Goal: Task Accomplishment & Management: Manage account settings

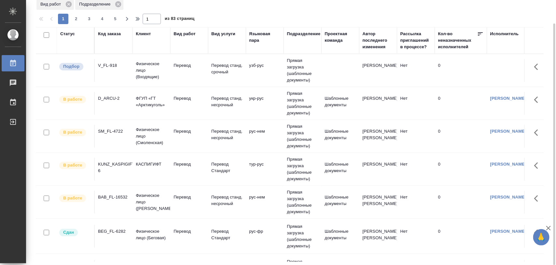
click at [107, 64] on div "V_FL-918" at bounding box center [113, 65] width 31 height 7
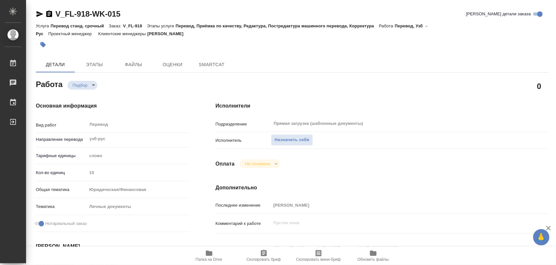
type textarea "x"
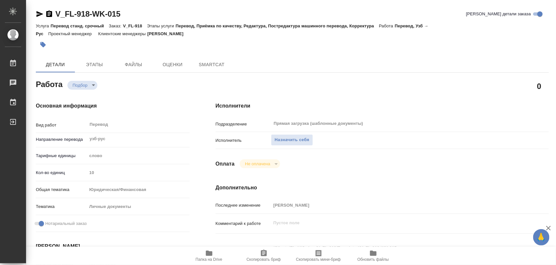
type textarea "x"
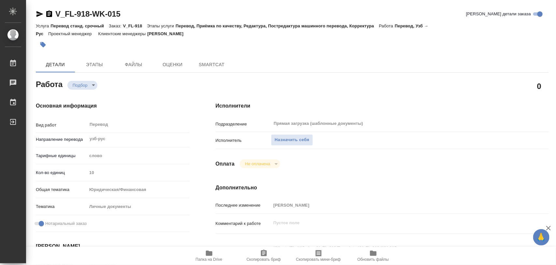
type textarea "x"
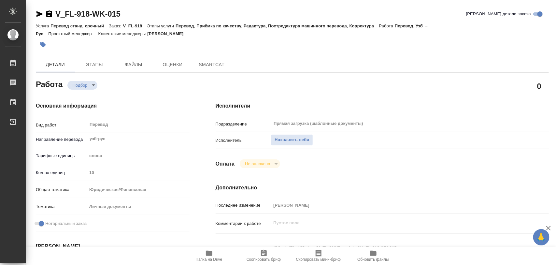
type textarea "x"
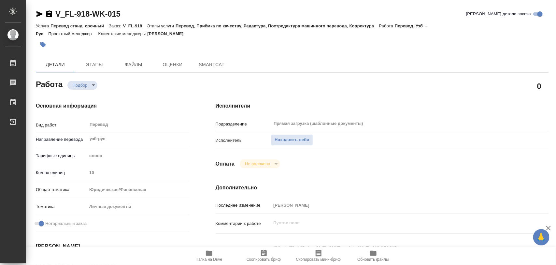
type textarea "x"
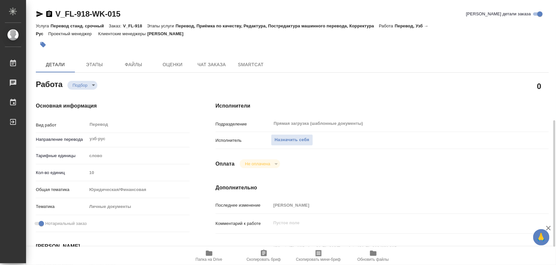
scroll to position [122, 0]
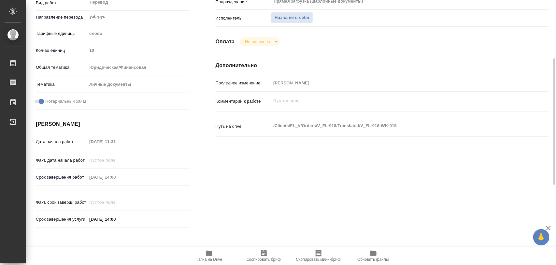
type textarea "x"
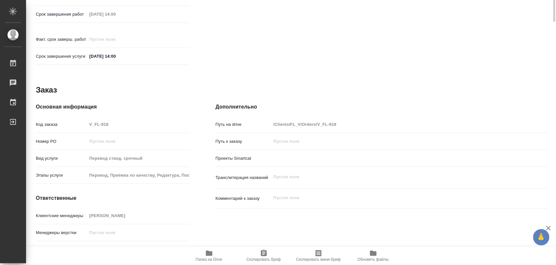
type textarea "x"
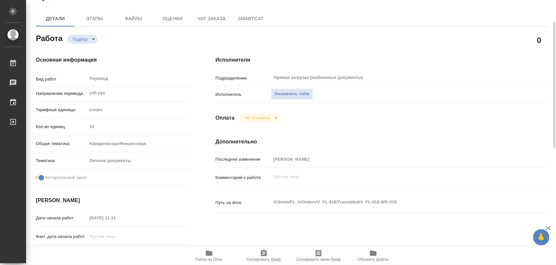
scroll to position [0, 0]
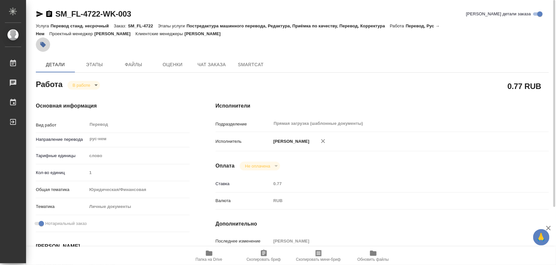
click at [41, 46] on icon "button" at bounding box center [43, 44] width 7 height 7
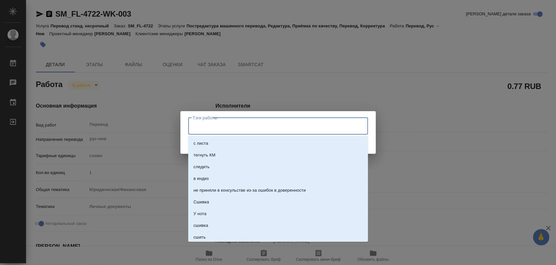
click at [203, 125] on input "Тэги работы" at bounding box center [271, 125] width 161 height 11
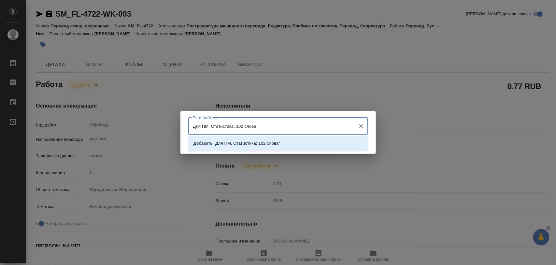
type input "Для ПМ. Статистика: 102 слова."
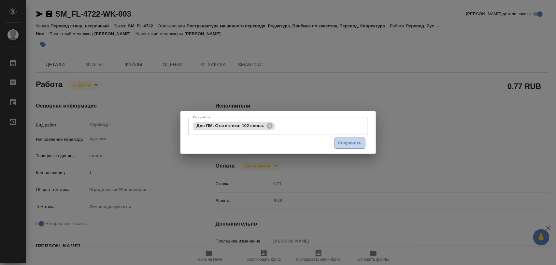
click at [352, 145] on span "Сохранить" at bounding box center [350, 142] width 24 height 7
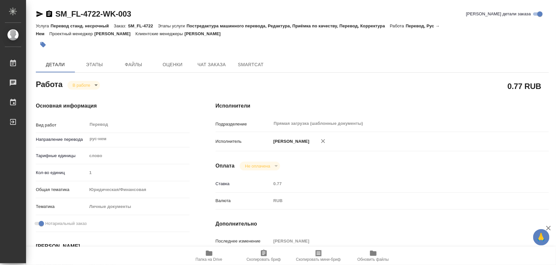
type input "inProgress"
type input "рус-нем"
type input "5a8b1489cc6b4906c91bfd90"
type input "1"
type input "yr-fn"
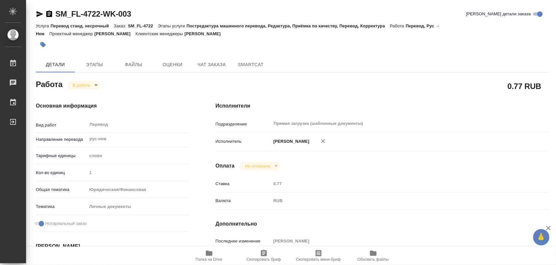
type input "5a8b8b956a9677013d343cfe"
checkbox input "true"
type input "16.09.2025 17:12"
type input "16.09.2025 17:17"
type input "17.09.2025 13:00"
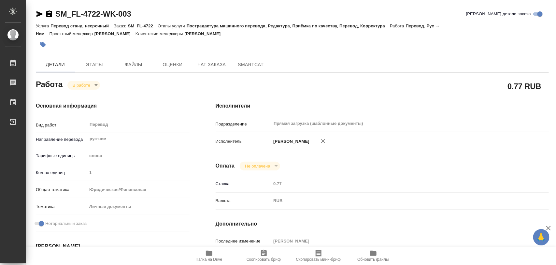
type input "17.09.2025 13:00"
type input "Прямая загрузка (шаблонные документы)"
type input "notPayed"
type input "0.77"
type input "RUB"
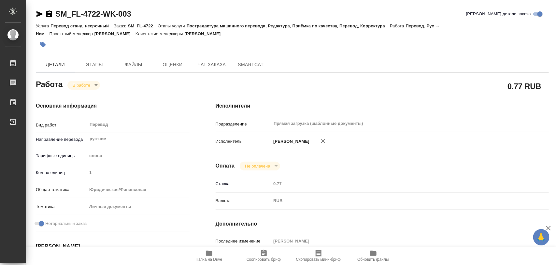
type input "Тарабановская Анастасия"
type input "SM_FL-4722"
type input "Перевод станд. несрочный"
type input "Постредактура машинного перевода, Редактура, Приёмка по качеству, Перевод, Корр…"
type input "Козлова Мария"
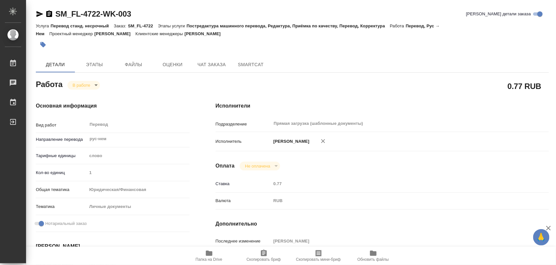
type input "/Clients/FL_SM/Orders/SM_FL-4722"
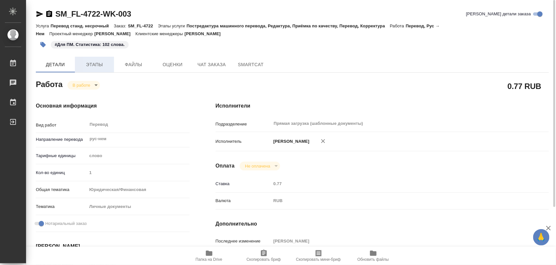
click at [93, 64] on span "Этапы" at bounding box center [94, 65] width 31 height 8
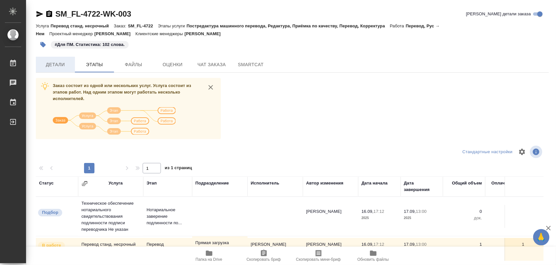
click at [64, 64] on span "Детали" at bounding box center [55, 65] width 31 height 8
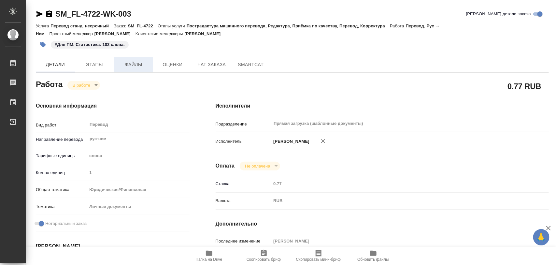
type textarea "x"
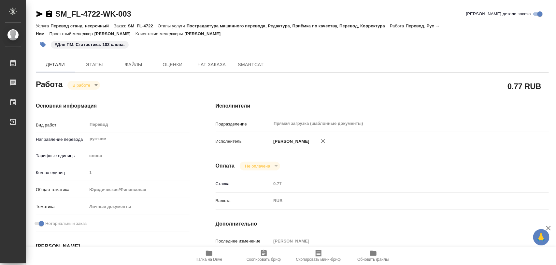
type textarea "x"
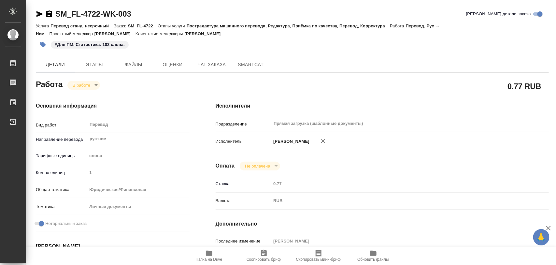
type textarea "x"
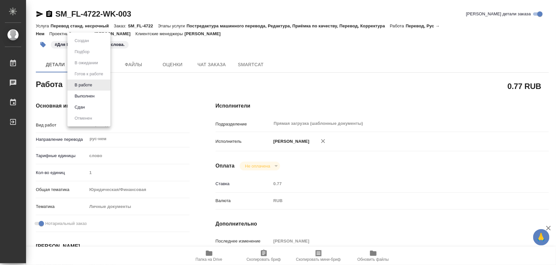
click at [97, 85] on body "🙏 .cls-1 fill:#fff; AWATERA Iglakov Maksim Работы 0 Чаты График Выйти SM_FL-472…" at bounding box center [278, 132] width 556 height 265
click at [94, 97] on button "Выполнен" at bounding box center [85, 95] width 24 height 7
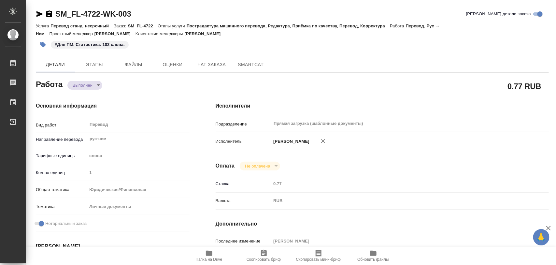
type textarea "x"
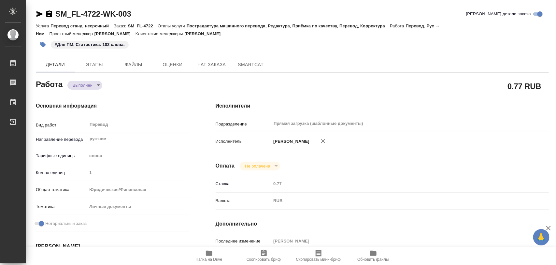
type textarea "x"
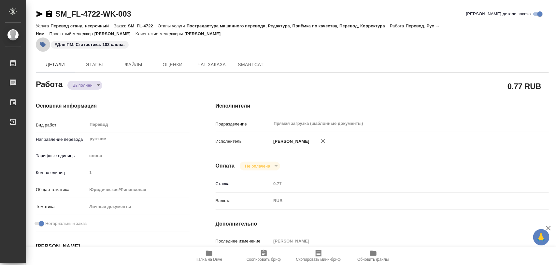
click at [42, 42] on icon "button" at bounding box center [43, 45] width 6 height 6
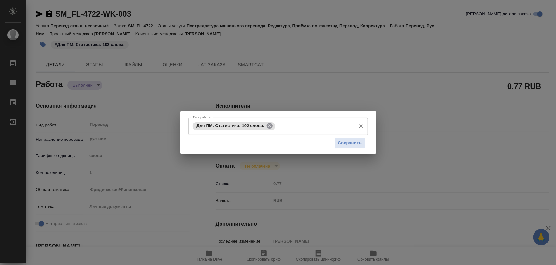
click at [270, 126] on icon at bounding box center [269, 125] width 7 height 7
drag, startPoint x: 343, startPoint y: 143, endPoint x: 285, endPoint y: 107, distance: 67.8
click at [337, 138] on button "Сохранить" at bounding box center [349, 142] width 31 height 11
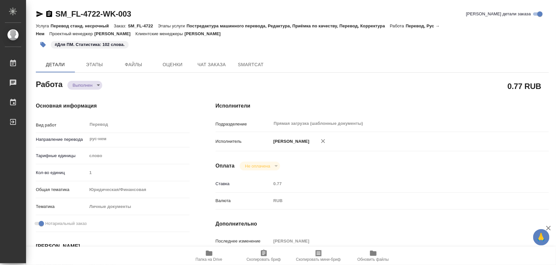
type input "completed"
type textarea "Перевод"
type textarea "x"
type input "рус-нем"
type input "5a8b1489cc6b4906c91bfd90"
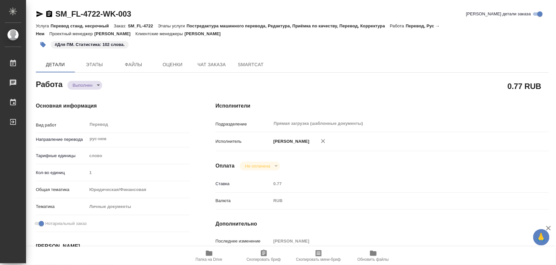
type input "1"
type input "yr-fn"
type input "5a8b8b956a9677013d343cfe"
checkbox input "true"
type input "16.09.2025 17:12"
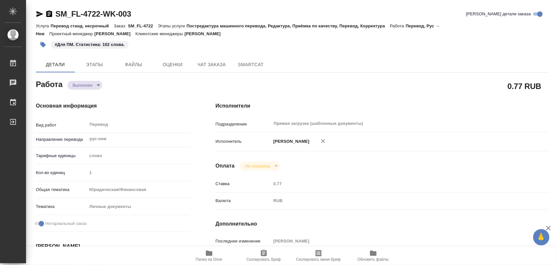
type input "16.09.2025 17:17"
type input "17.09.2025 13:00"
type input "17.09.2025 12:10"
type input "17.09.2025 13:00"
type input "Прямая загрузка (шаблонные документы)"
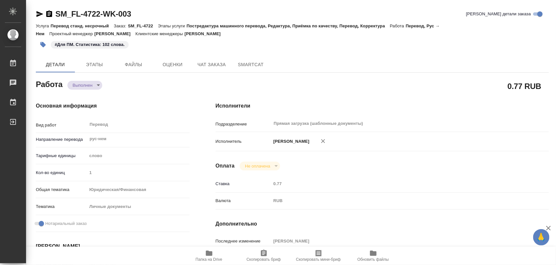
type input "notPayed"
type input "0.77"
type input "RUB"
type input "[PERSON_NAME]"
type textarea "x"
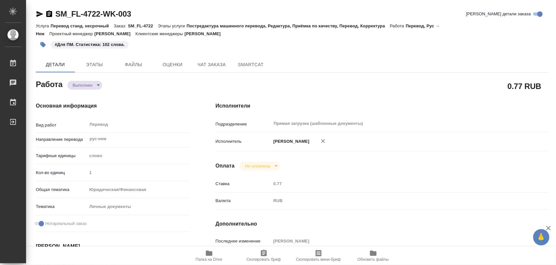
type textarea "/Clients/FL_SM/Orders/SM_FL-4722/Translated/SM_FL-4722-WK-003"
type textarea "x"
type input "SM_FL-4722"
type input "Перевод станд. несрочный"
type input "Постредактура машинного перевода, Редактура, Приёмка по качеству, Перевод, Корр…"
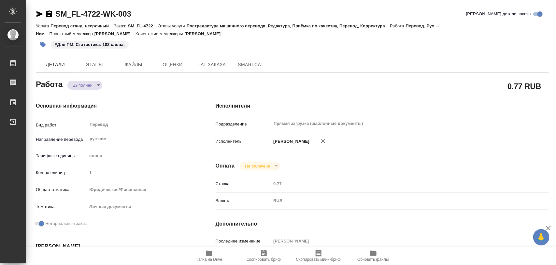
type input "Козлова Мария"
type input "/Clients/FL_SM/Orders/SM_FL-4722"
type textarea "x"
type textarea "ру-нем справка о вакцинации"
type textarea "x"
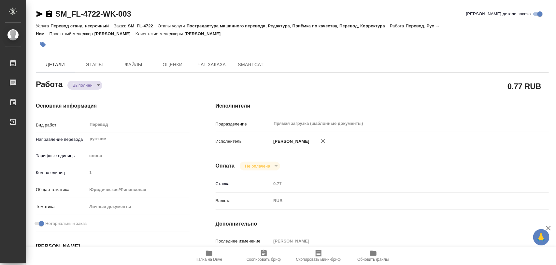
type textarea "x"
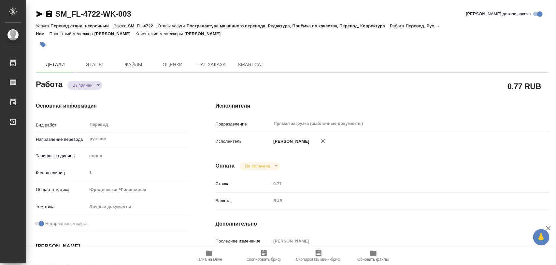
type textarea "x"
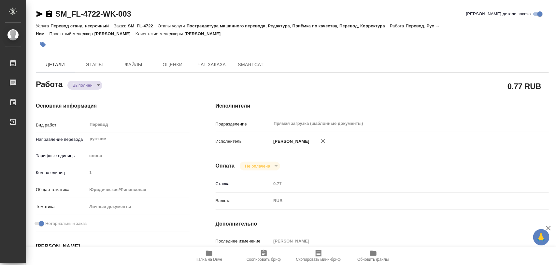
type textarea "x"
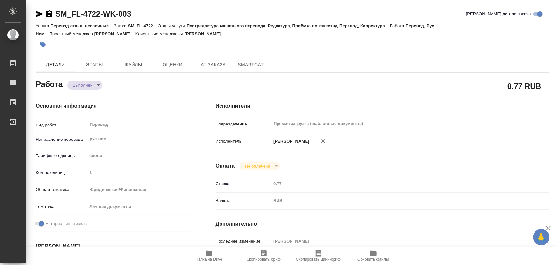
click at [40, 42] on icon "button" at bounding box center [43, 44] width 7 height 7
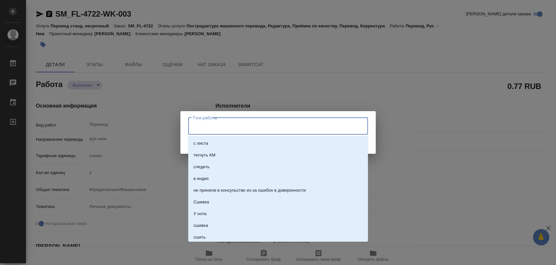
click at [242, 128] on input "Тэги работы" at bounding box center [271, 125] width 161 height 11
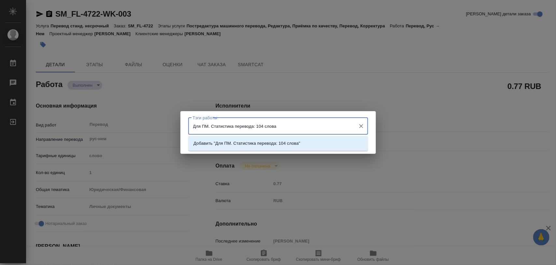
type input "Для ПМ. Статистика перевода: 104 слова."
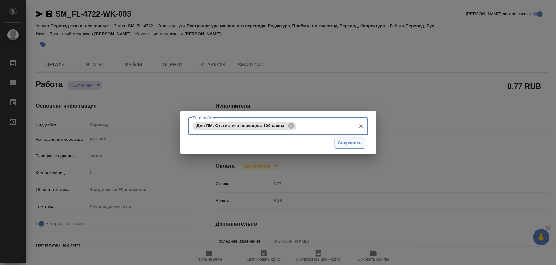
click at [352, 142] on span "Сохранить" at bounding box center [350, 142] width 24 height 7
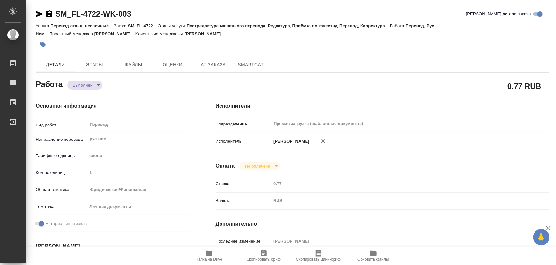
type input "completed"
type textarea "Перевод"
type textarea "x"
type input "рус-нем"
type input "5a8b1489cc6b4906c91bfd90"
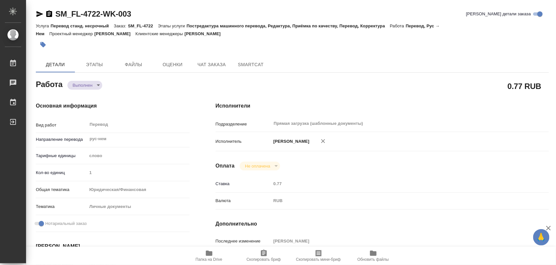
type input "1"
type input "yr-fn"
type input "5a8b8b956a9677013d343cfe"
checkbox input "true"
type input "16.09.2025 17:12"
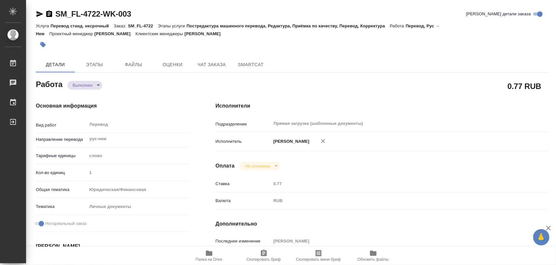
type input "16.09.2025 17:17"
type input "17.09.2025 13:00"
type input "17.09.2025 12:10"
type input "17.09.2025 13:00"
type input "Прямая загрузка (шаблонные документы)"
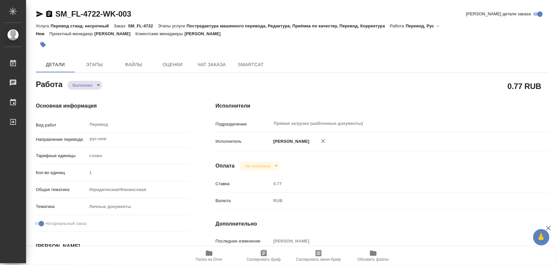
type input "notPayed"
type input "0.77"
type input "RUB"
type input "[PERSON_NAME]"
type textarea "x"
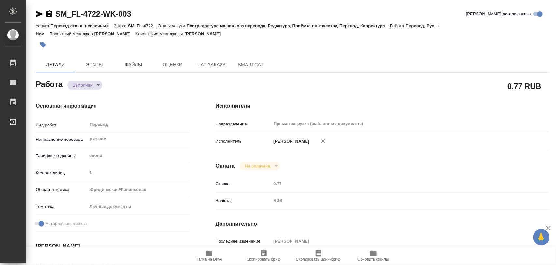
type textarea "/Clients/FL_SM/Orders/SM_FL-4722/Translated/SM_FL-4722-WK-003"
type textarea "x"
type input "SM_FL-4722"
type input "Перевод станд. несрочный"
type input "Постредактура машинного перевода, Редактура, Приёмка по качеству, Перевод, Корр…"
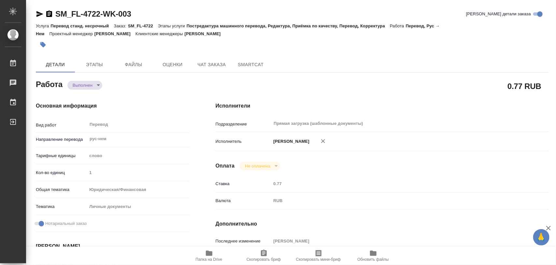
type input "[PERSON_NAME]"
type input "/Clients/FL_SM/Orders/SM_FL-4722"
type textarea "x"
type textarea "ру-нем справка о вакцинации"
type textarea "x"
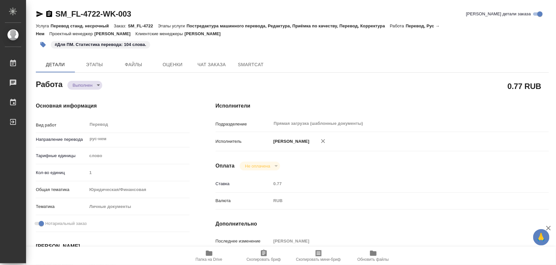
type textarea "x"
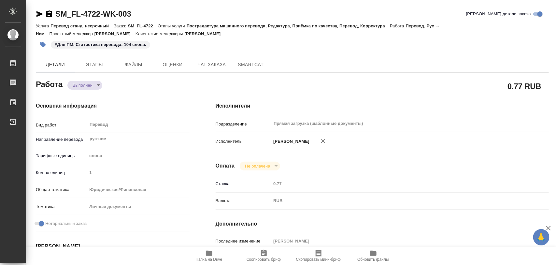
type textarea "x"
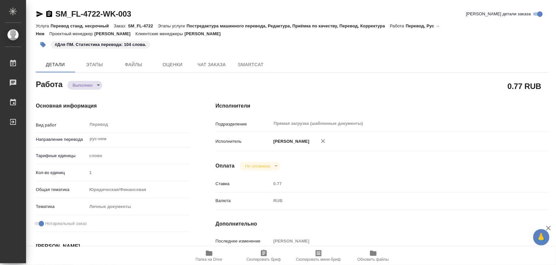
type textarea "x"
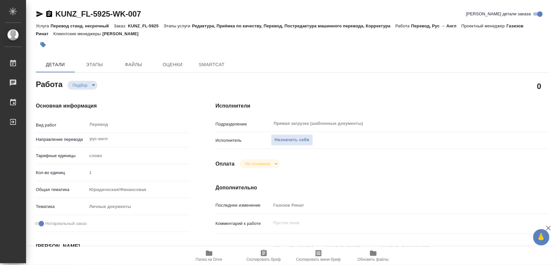
type textarea "x"
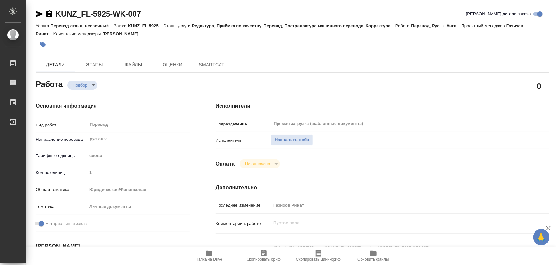
type textarea "x"
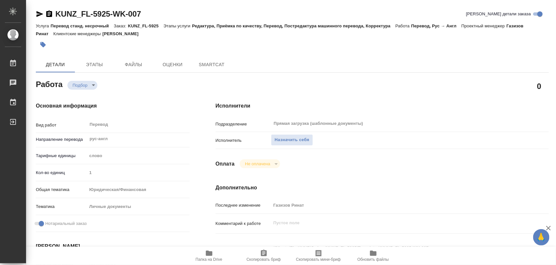
type textarea "x"
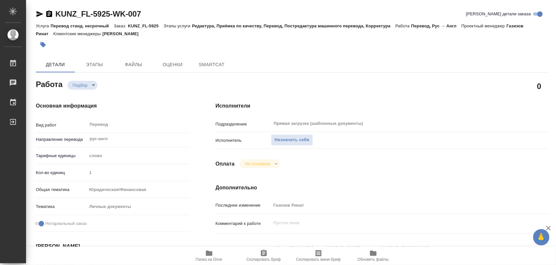
type textarea "x"
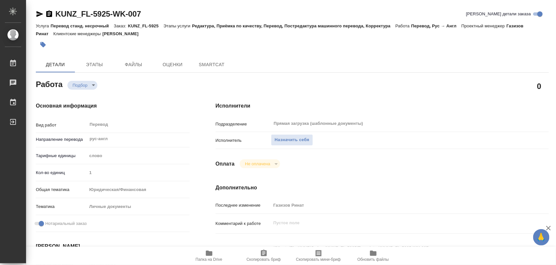
type textarea "x"
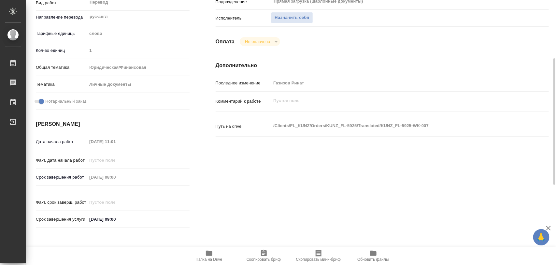
type textarea "x"
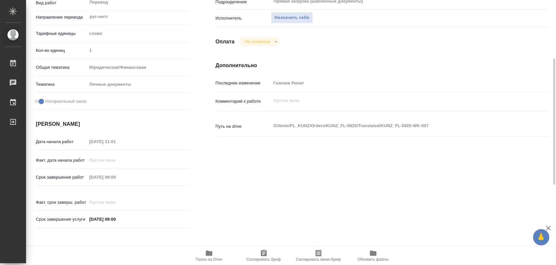
scroll to position [244, 0]
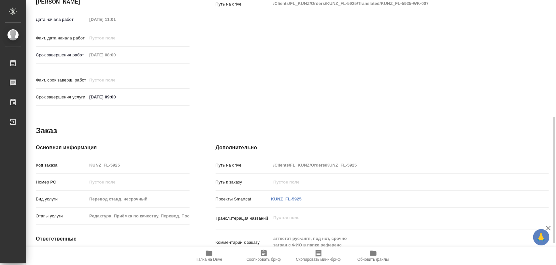
type textarea "x"
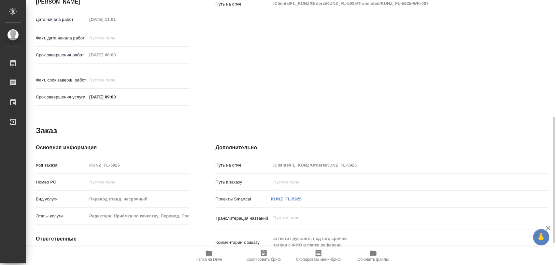
scroll to position [290, 0]
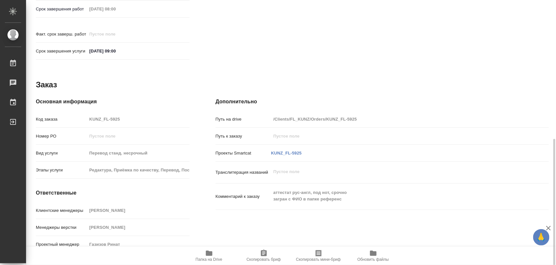
click at [212, 252] on icon "button" at bounding box center [209, 253] width 8 height 8
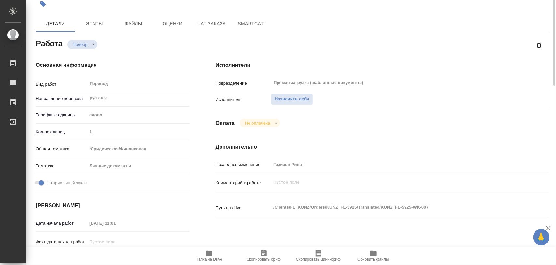
scroll to position [0, 0]
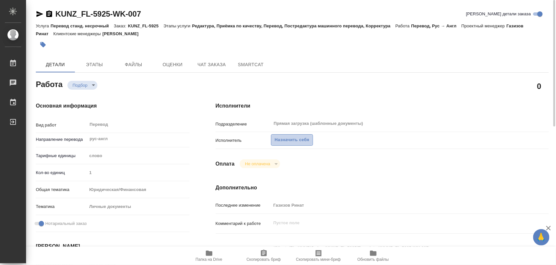
click at [303, 139] on span "Назначить себя" at bounding box center [291, 139] width 35 height 7
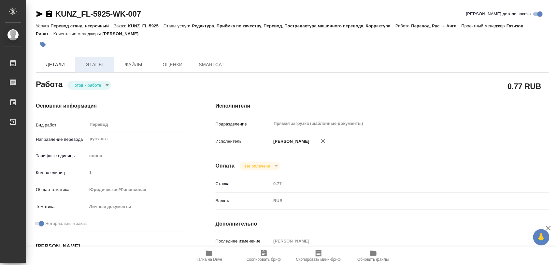
type textarea "x"
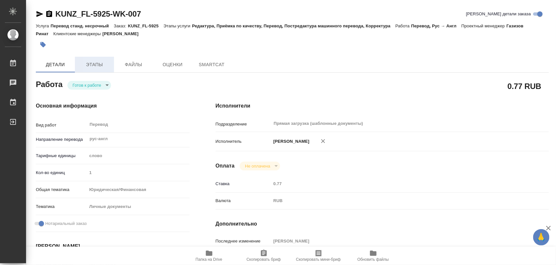
type textarea "x"
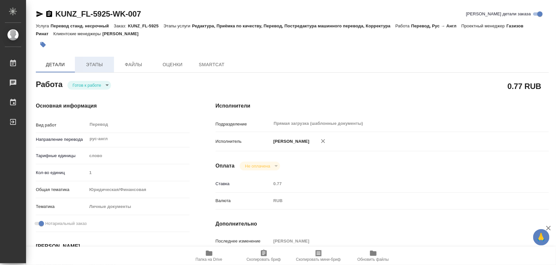
type textarea "x"
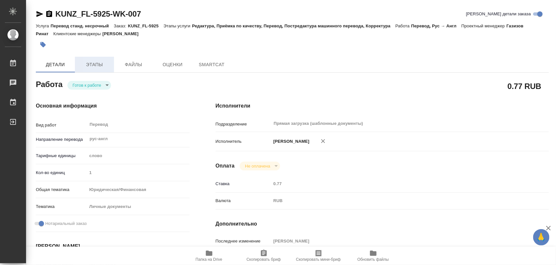
type textarea "x"
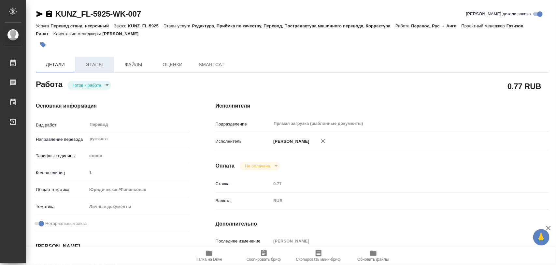
type textarea "x"
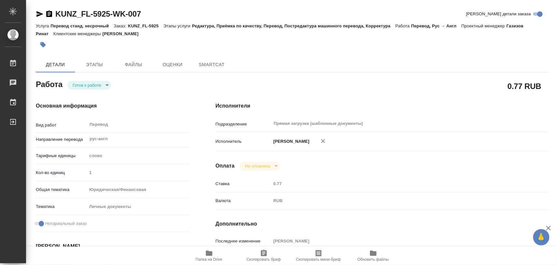
type textarea "x"
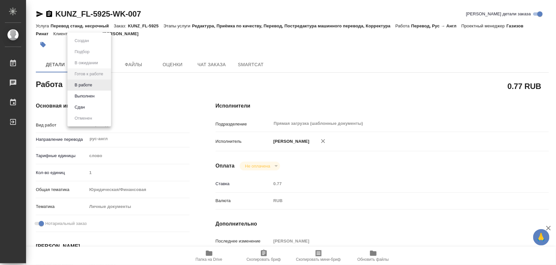
click at [107, 84] on body "🙏 .cls-1 fill:#fff; AWATERA Iglakov Maksim Работы Чаты График Выйти KUNZ_FL-592…" at bounding box center [278, 132] width 556 height 265
type textarea "x"
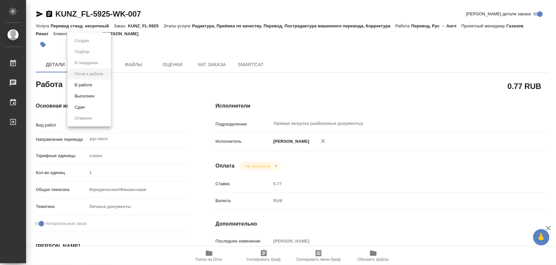
type textarea "x"
click at [102, 84] on li "В работе" at bounding box center [89, 84] width 44 height 11
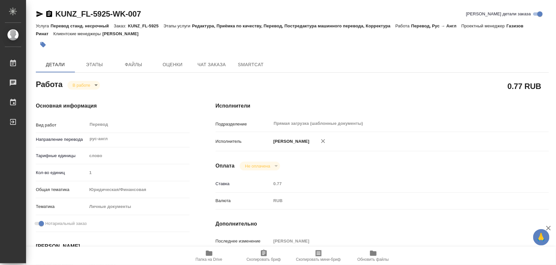
type textarea "x"
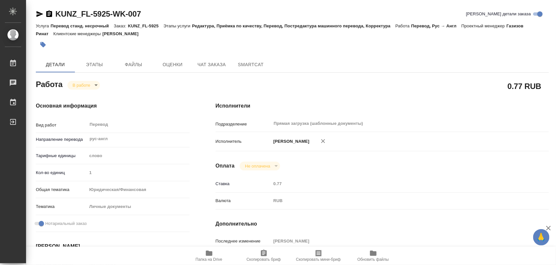
type textarea "x"
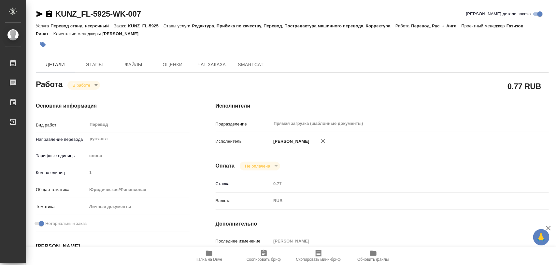
type textarea "x"
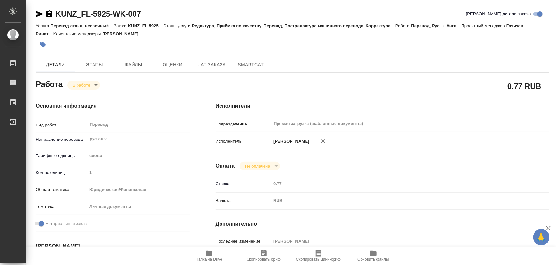
type textarea "x"
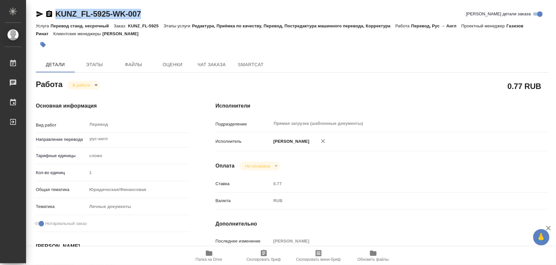
drag, startPoint x: 147, startPoint y: 14, endPoint x: 54, endPoint y: 6, distance: 93.4
copy link "KUNZ_FL-5925-WK-007"
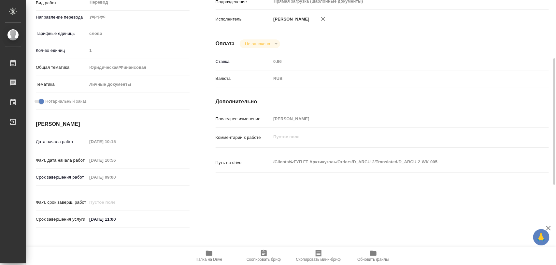
scroll to position [285, 0]
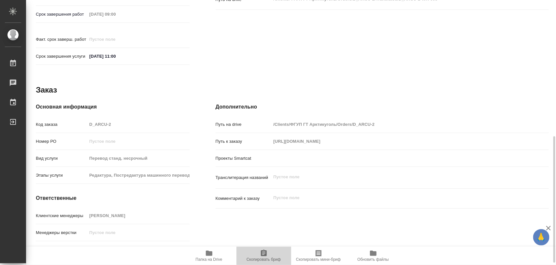
click at [262, 255] on icon "button" at bounding box center [264, 252] width 6 height 7
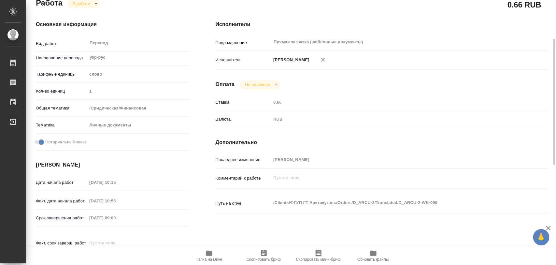
scroll to position [0, 0]
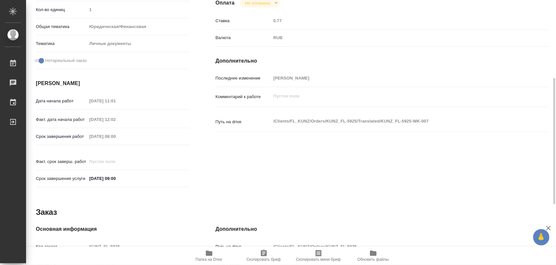
scroll to position [290, 0]
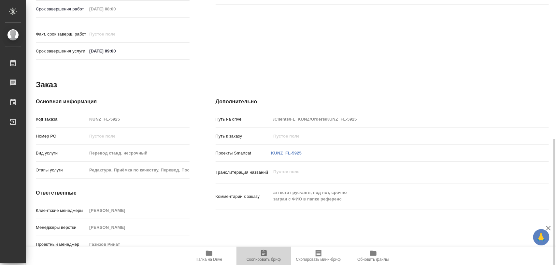
click at [261, 254] on icon "button" at bounding box center [264, 252] width 6 height 7
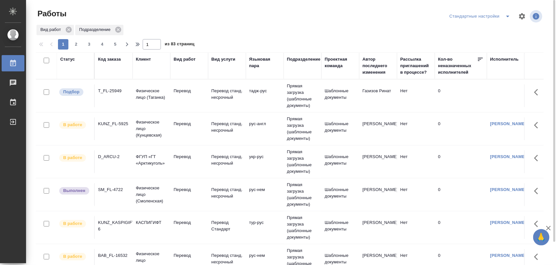
click at [111, 89] on div "T_FL-25949" at bounding box center [113, 91] width 31 height 7
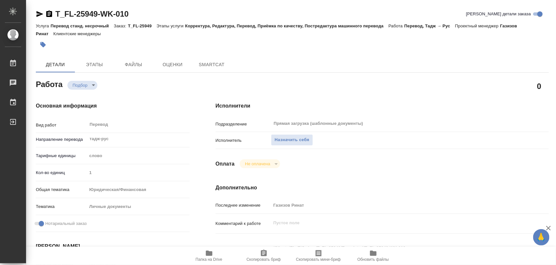
type textarea "x"
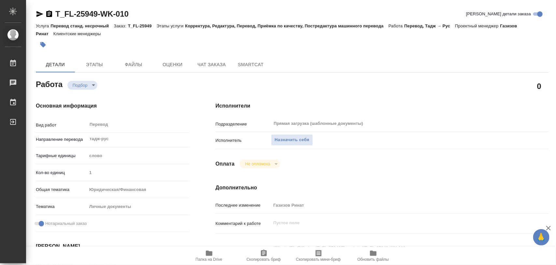
type textarea "x"
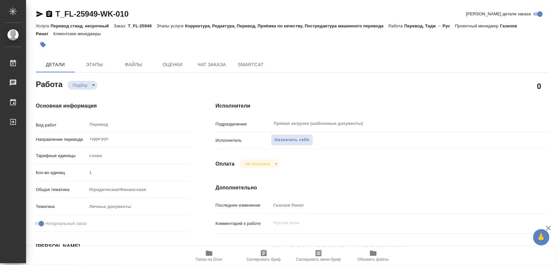
type textarea "x"
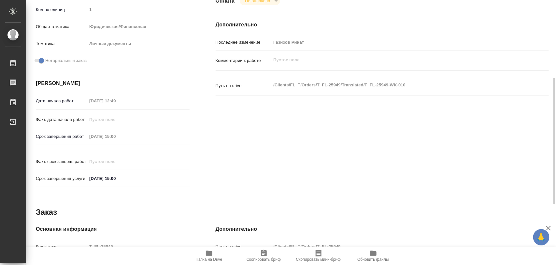
scroll to position [203, 0]
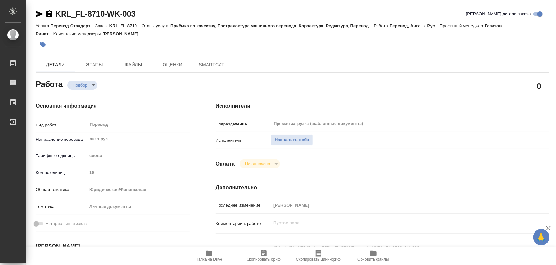
type textarea "x"
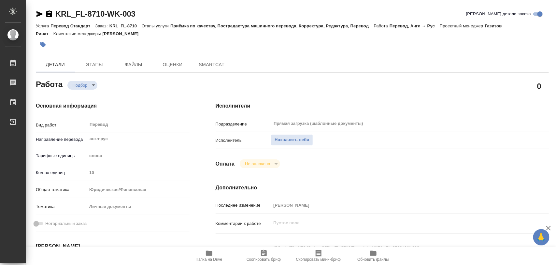
type textarea "x"
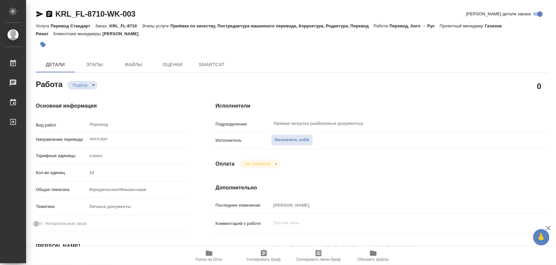
type textarea "x"
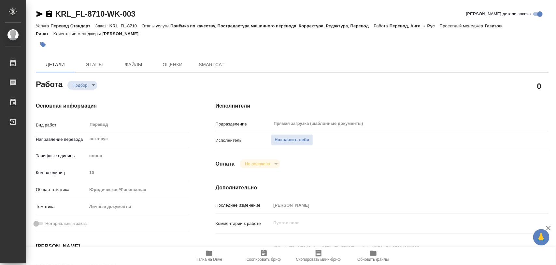
type textarea "x"
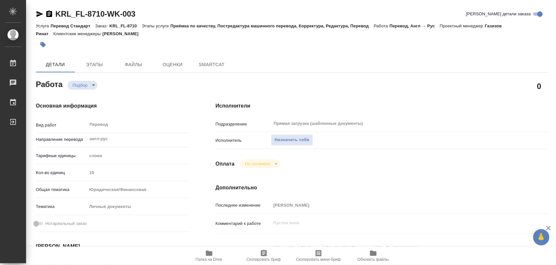
type textarea "x"
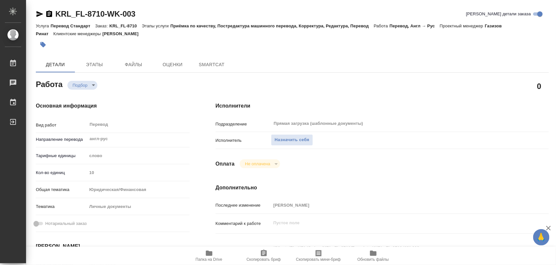
type textarea "x"
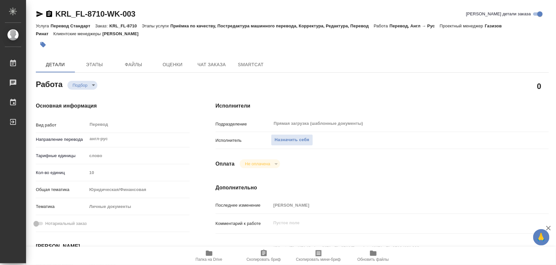
type textarea "x"
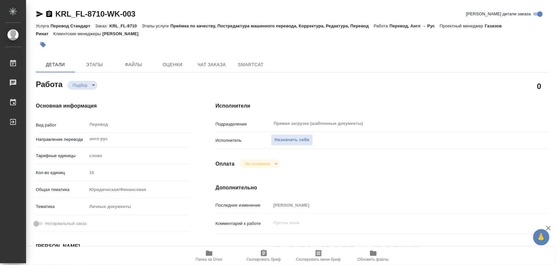
scroll to position [122, 0]
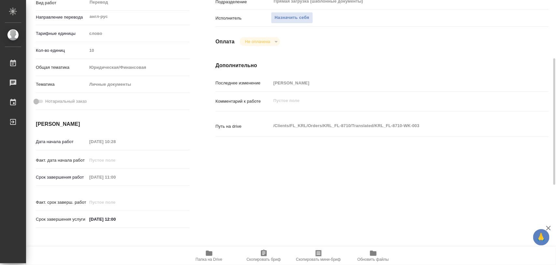
type textarea "x"
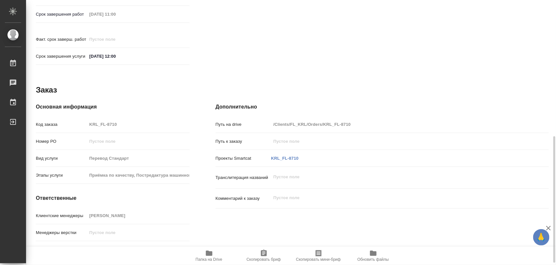
scroll to position [290, 0]
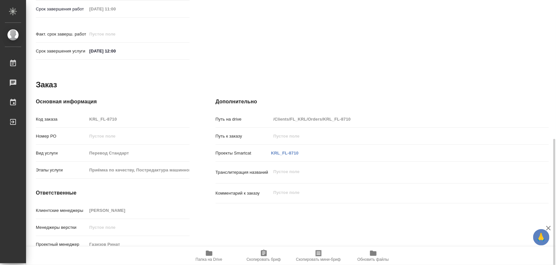
click at [214, 254] on span "Папка на Drive" at bounding box center [209, 255] width 47 height 12
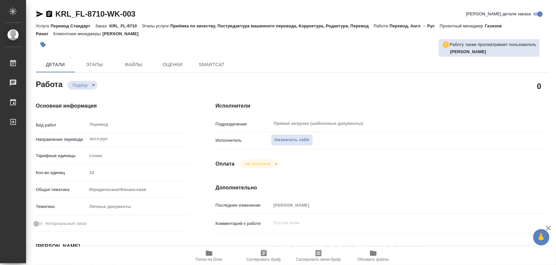
type textarea "x"
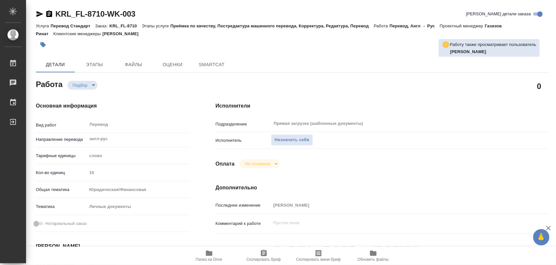
type textarea "x"
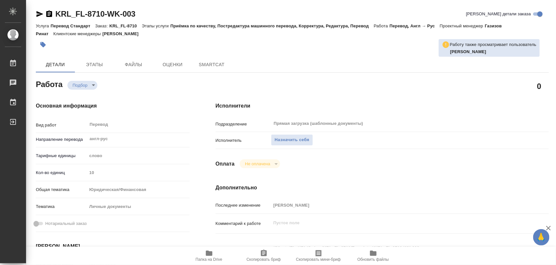
type textarea "x"
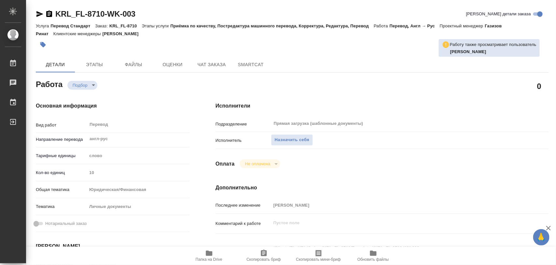
type textarea "x"
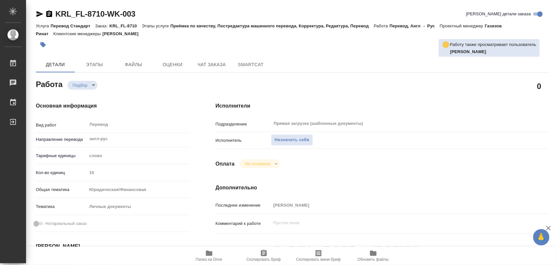
type textarea "x"
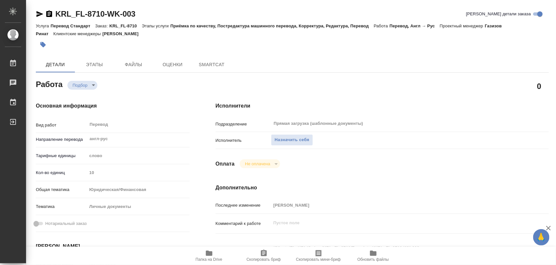
type textarea "x"
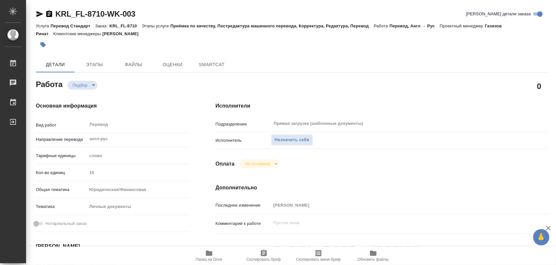
type textarea "x"
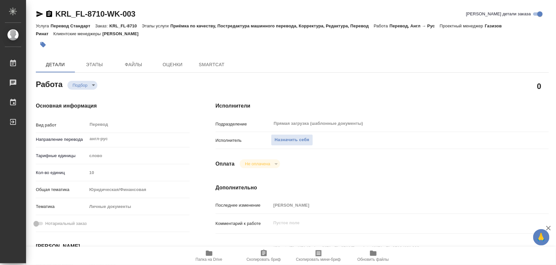
type textarea "x"
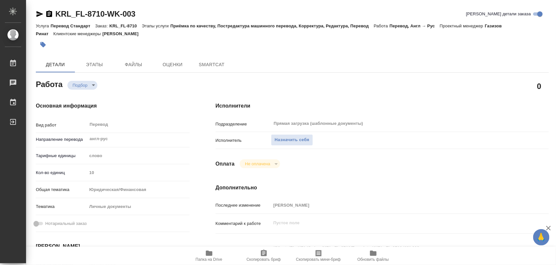
type textarea "x"
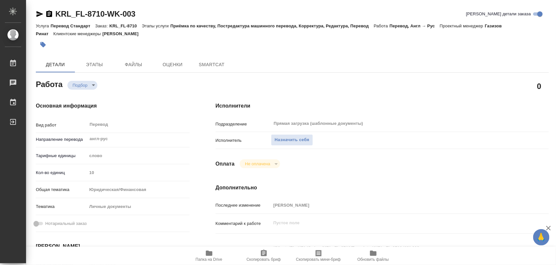
type textarea "x"
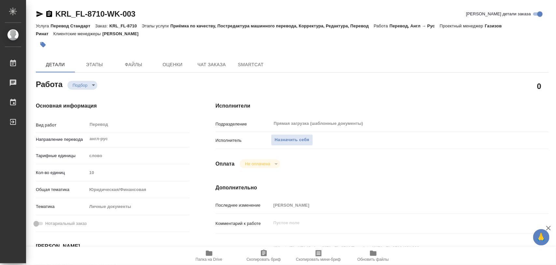
type textarea "x"
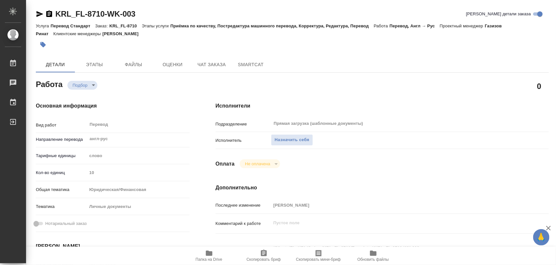
click at [209, 255] on icon "button" at bounding box center [209, 252] width 7 height 5
type textarea "x"
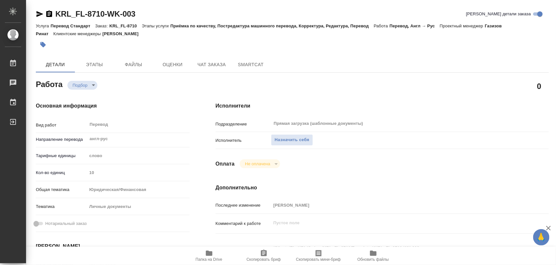
type textarea "x"
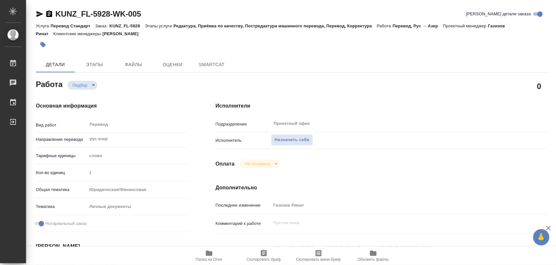
type textarea "x"
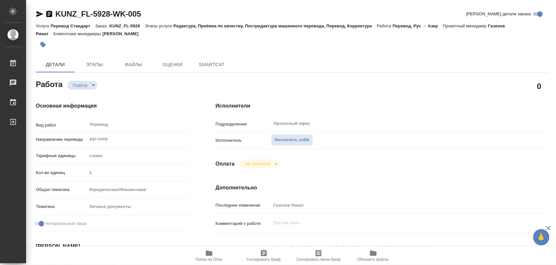
type textarea "x"
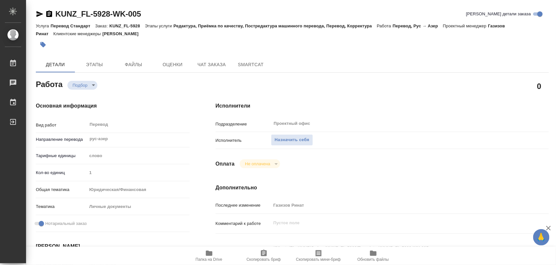
type textarea "x"
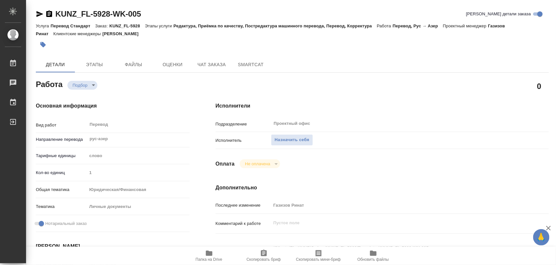
type textarea "x"
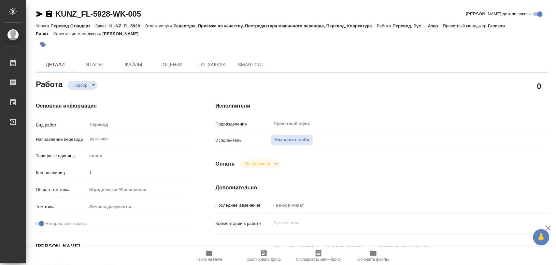
type textarea "x"
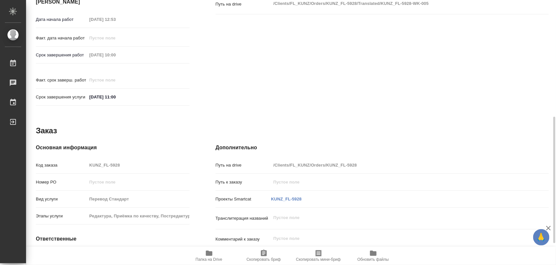
scroll to position [290, 0]
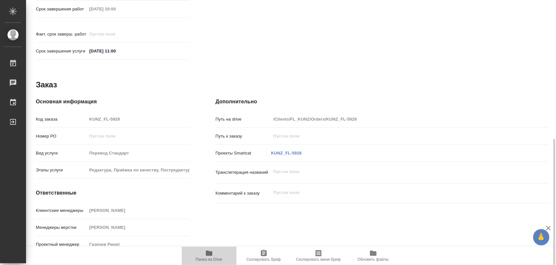
click at [210, 256] on icon "button" at bounding box center [209, 252] width 7 height 5
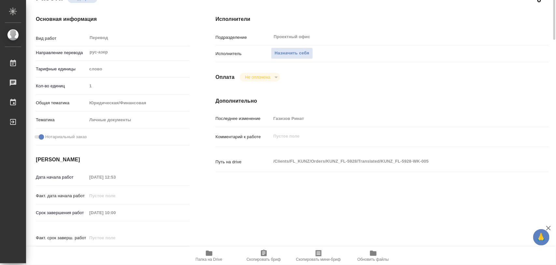
scroll to position [0, 0]
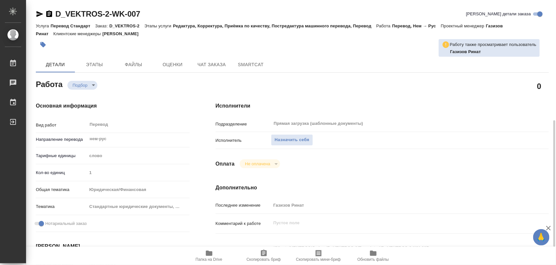
scroll to position [122, 0]
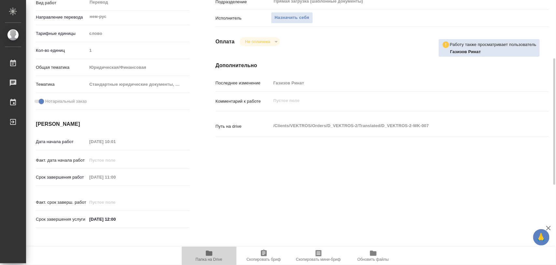
click at [210, 254] on icon "button" at bounding box center [209, 252] width 7 height 5
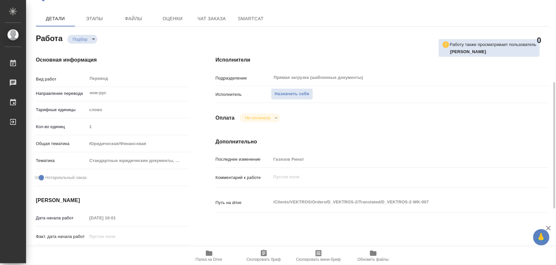
scroll to position [5, 0]
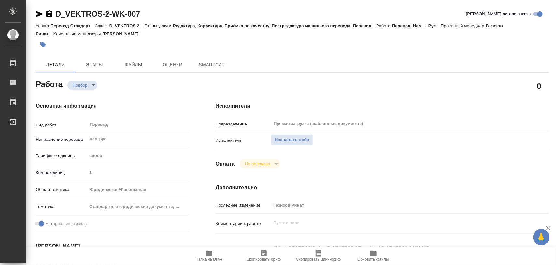
type textarea "x"
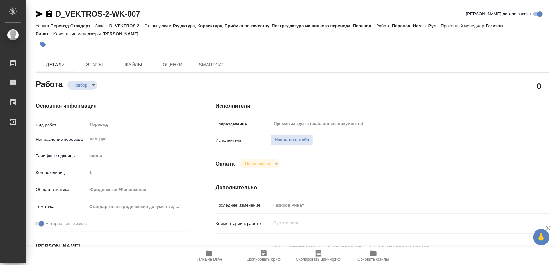
type textarea "x"
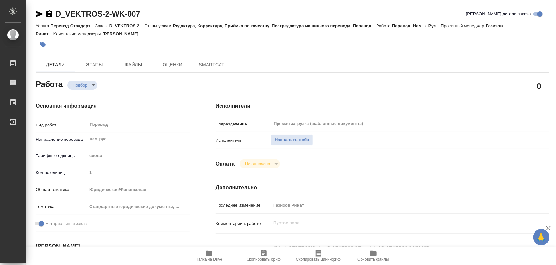
type textarea "x"
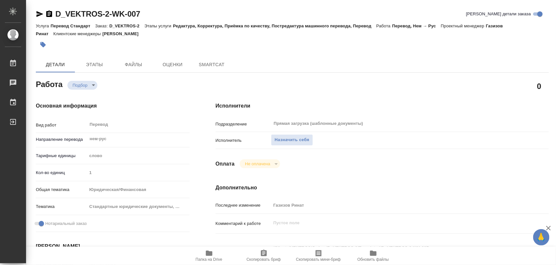
type textarea "x"
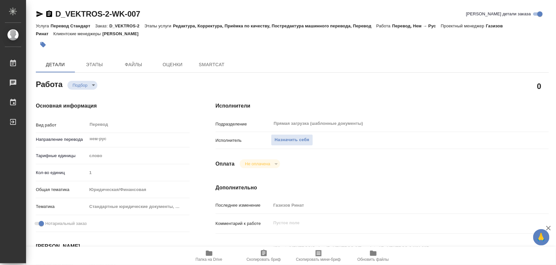
type textarea "x"
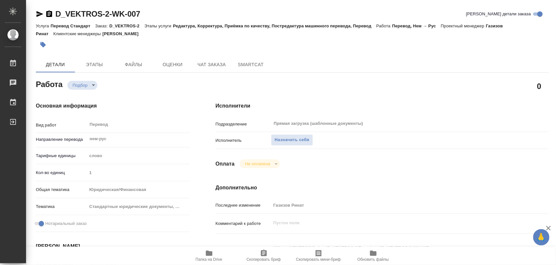
type textarea "x"
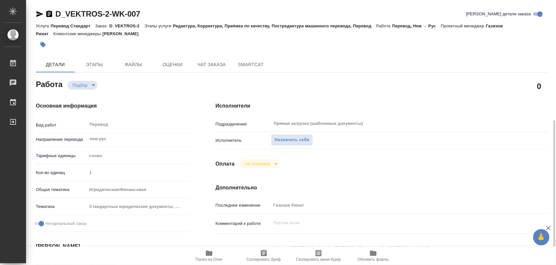
scroll to position [81, 0]
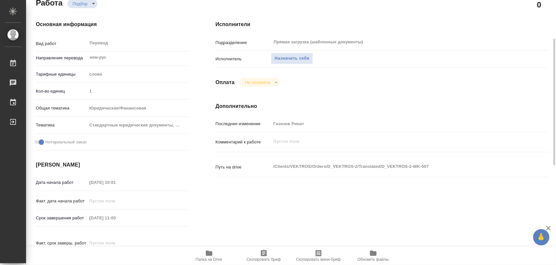
type textarea "x"
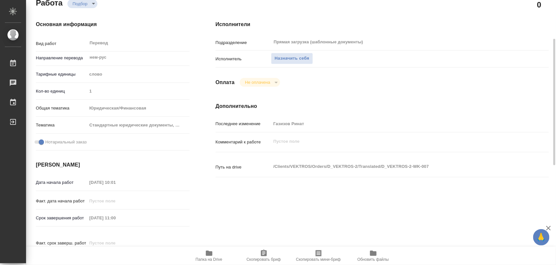
click at [213, 255] on span "Папка на Drive" at bounding box center [209, 255] width 47 height 12
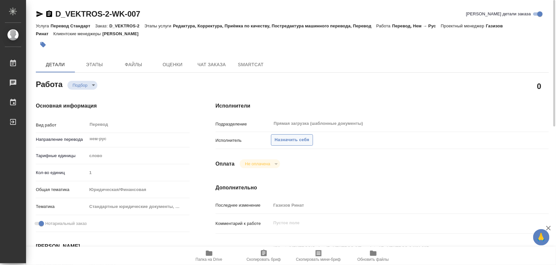
click at [300, 139] on span "Назначить себя" at bounding box center [291, 139] width 35 height 7
type textarea "x"
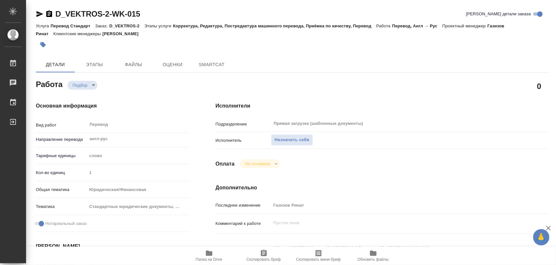
type textarea "x"
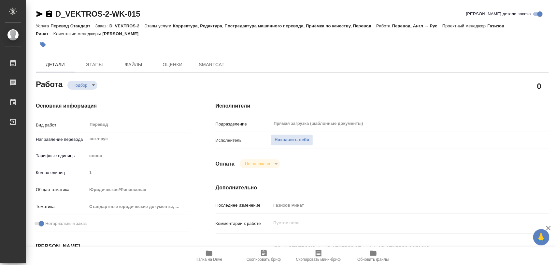
type textarea "x"
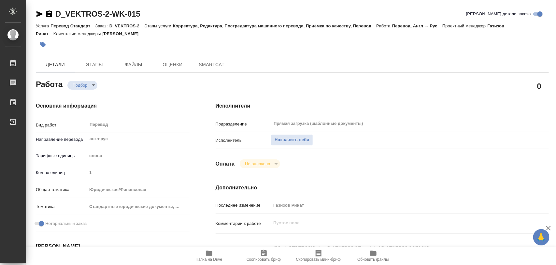
type textarea "x"
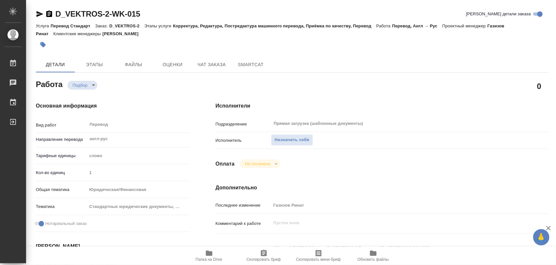
type textarea "x"
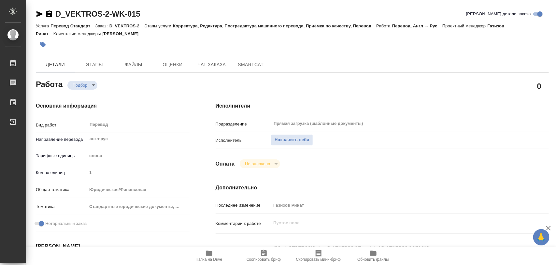
type textarea "x"
click at [296, 142] on span "Назначить себя" at bounding box center [291, 139] width 35 height 7
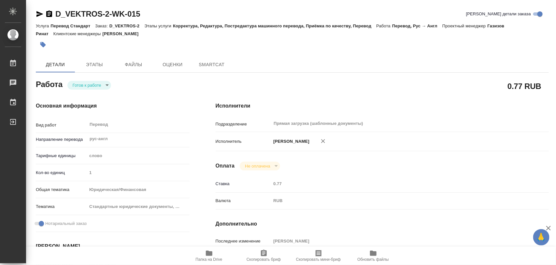
type textarea "x"
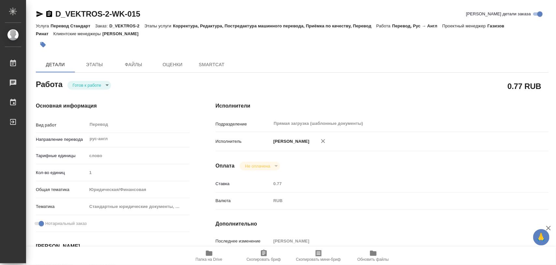
type textarea "x"
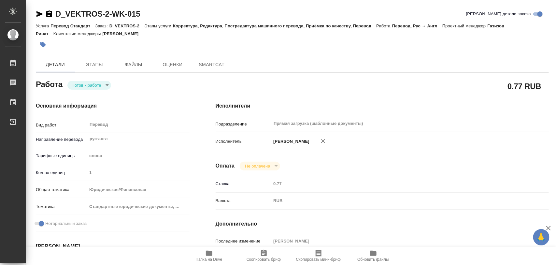
type textarea "x"
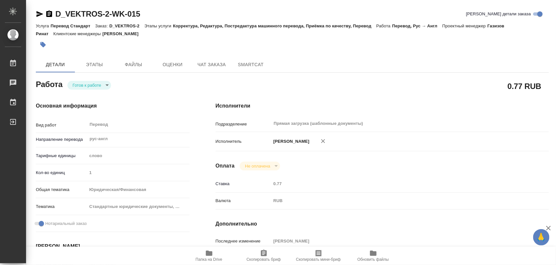
type textarea "x"
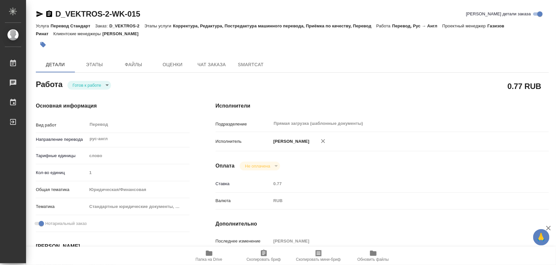
type textarea "x"
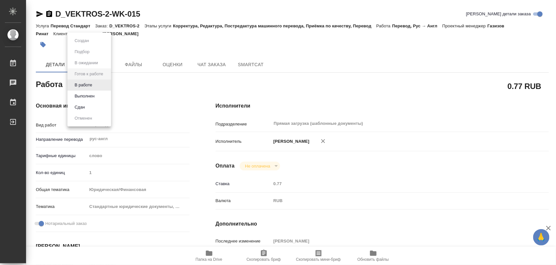
click at [106, 87] on body "🙏 .cls-1 fill:#fff; AWATERA Iglakov Maksim Работы Чаты График Выйти D_VEKTROS-2…" at bounding box center [278, 132] width 556 height 265
click at [98, 87] on li "В работе" at bounding box center [89, 84] width 44 height 11
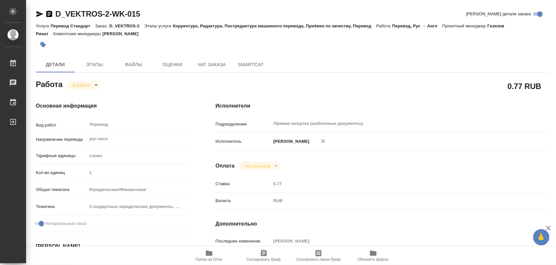
type textarea "x"
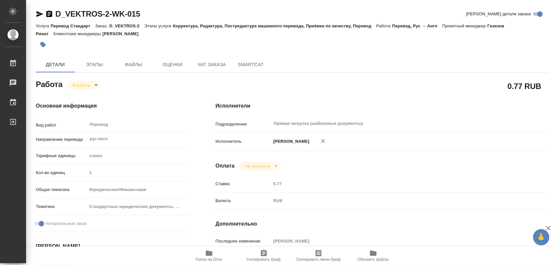
type textarea "x"
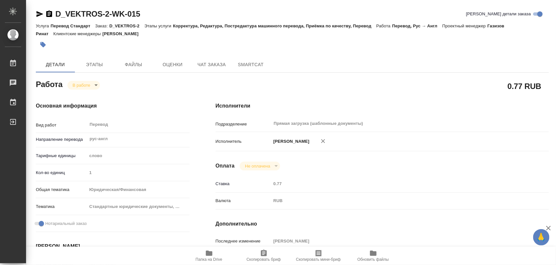
type textarea "x"
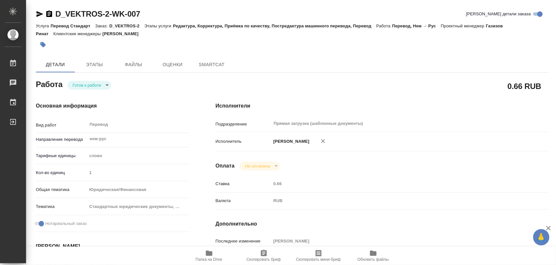
type textarea "x"
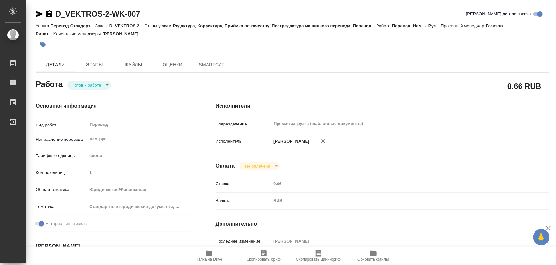
type textarea "x"
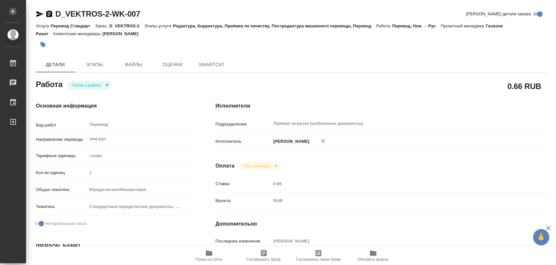
type textarea "x"
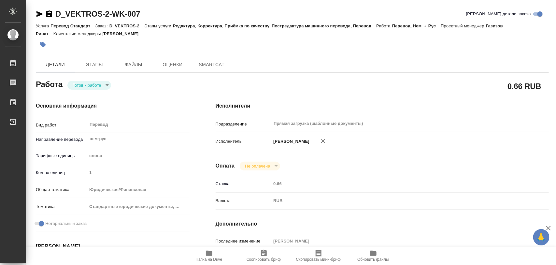
type textarea "x"
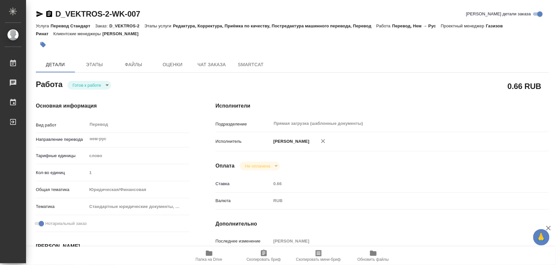
type textarea "x"
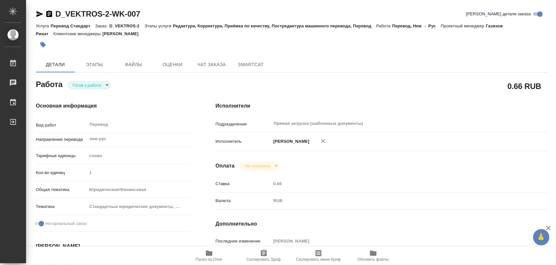
type textarea "x"
